Goal: Information Seeking & Learning: Check status

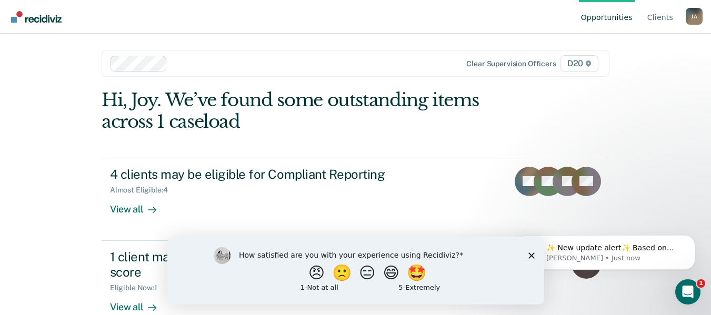
click at [530, 257] on polygon "Close survey" at bounding box center [531, 255] width 6 height 6
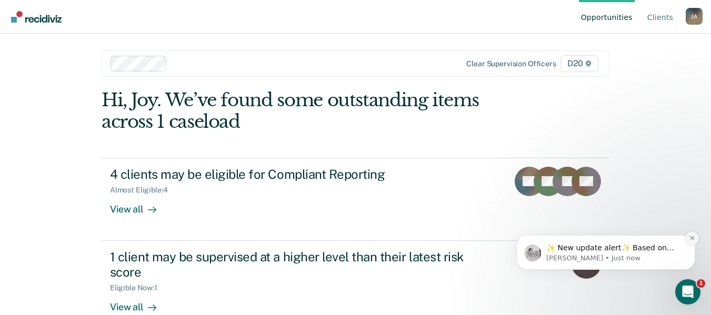
click at [691, 236] on icon "Dismiss notification" at bounding box center [693, 238] width 6 height 6
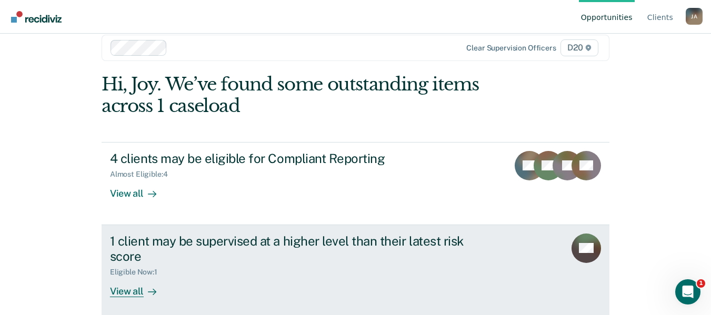
scroll to position [24, 0]
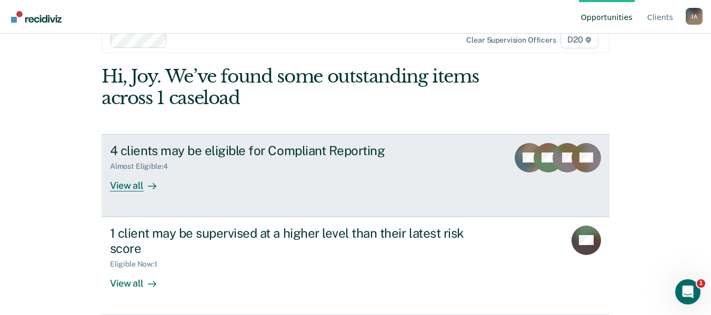
click at [132, 189] on div "View all" at bounding box center [139, 181] width 59 height 21
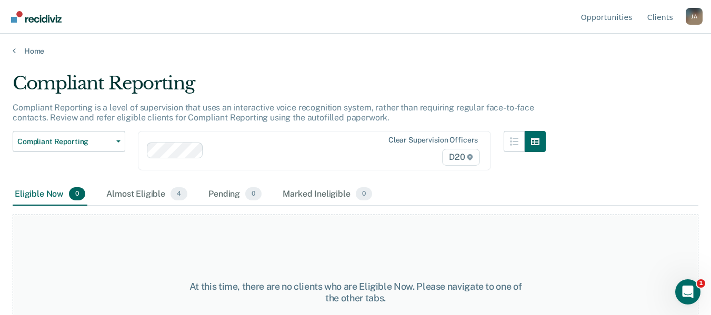
scroll to position [53, 0]
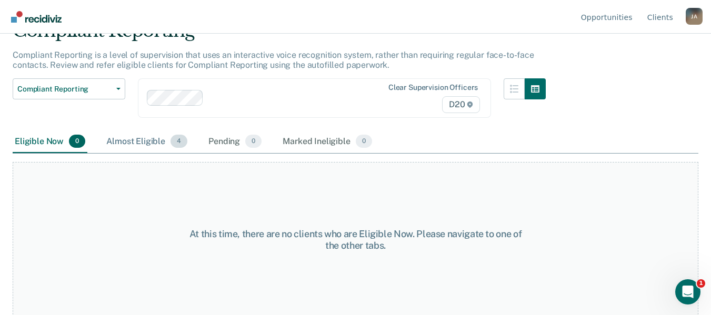
click at [162, 142] on div "Almost Eligible 4" at bounding box center [146, 142] width 85 height 23
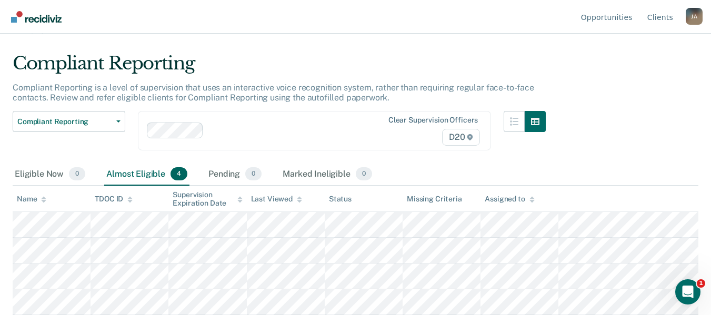
scroll to position [0, 0]
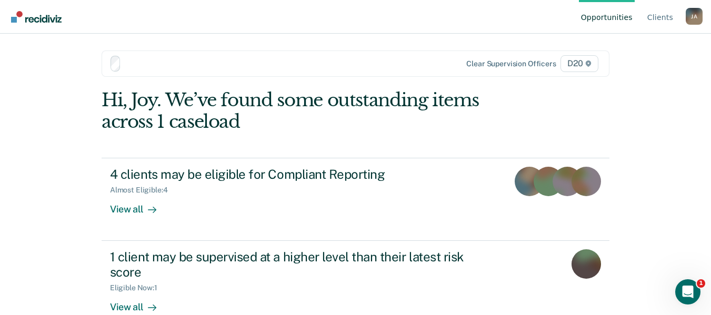
scroll to position [24, 0]
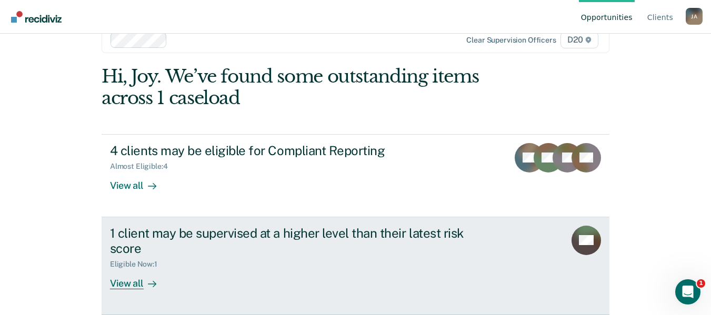
click at [124, 283] on div "View all" at bounding box center [139, 279] width 59 height 21
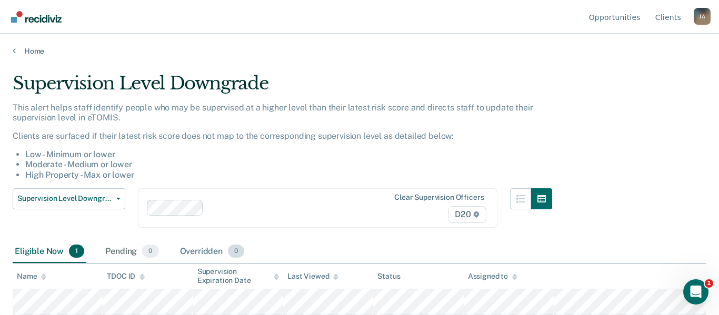
click at [213, 251] on div "Overridden 0" at bounding box center [212, 252] width 69 height 23
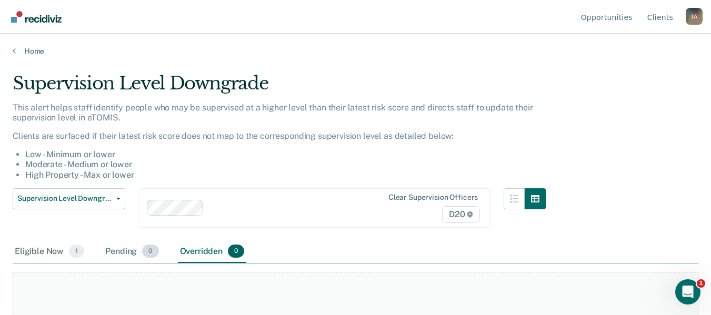
click at [146, 247] on span "0" at bounding box center [150, 252] width 16 height 14
click at [55, 246] on div "Eligible Now 1" at bounding box center [50, 252] width 74 height 23
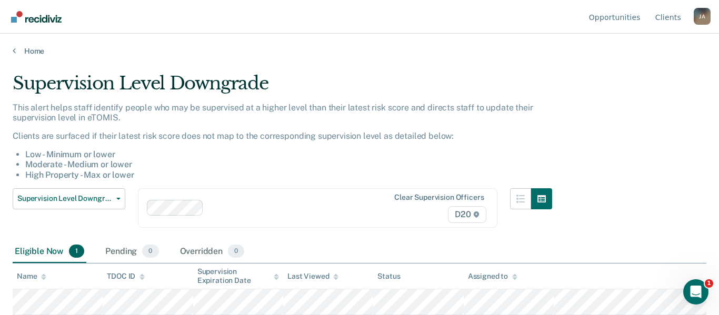
click at [12, 49] on div "Home" at bounding box center [359, 45] width 719 height 22
click at [14, 49] on icon at bounding box center [14, 50] width 3 height 8
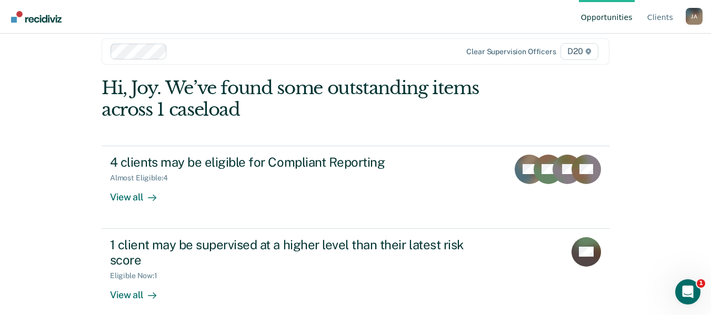
scroll to position [24, 0]
